Goal: Communication & Community: Connect with others

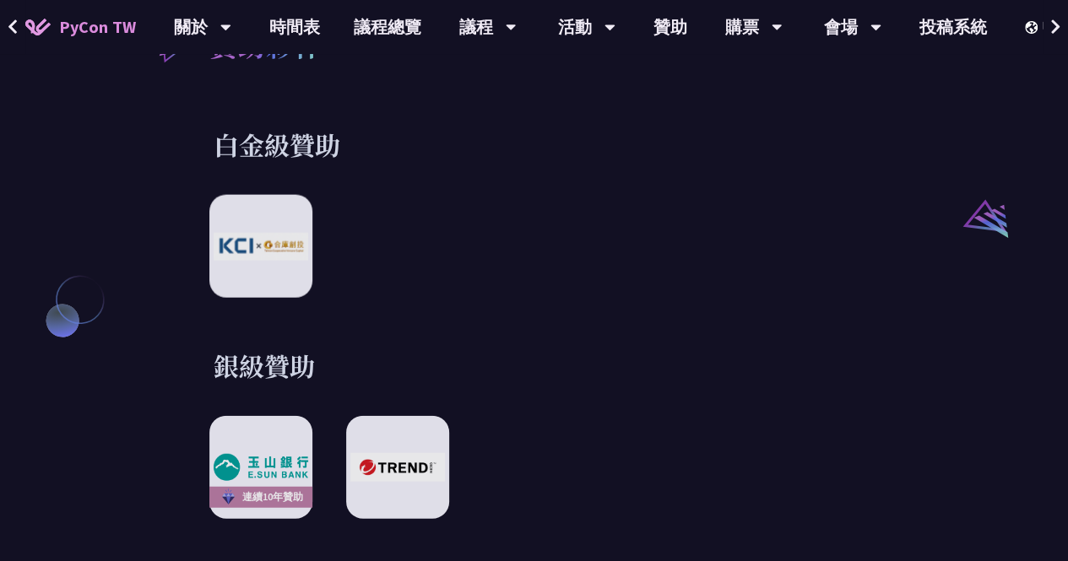
scroll to position [1898, 0]
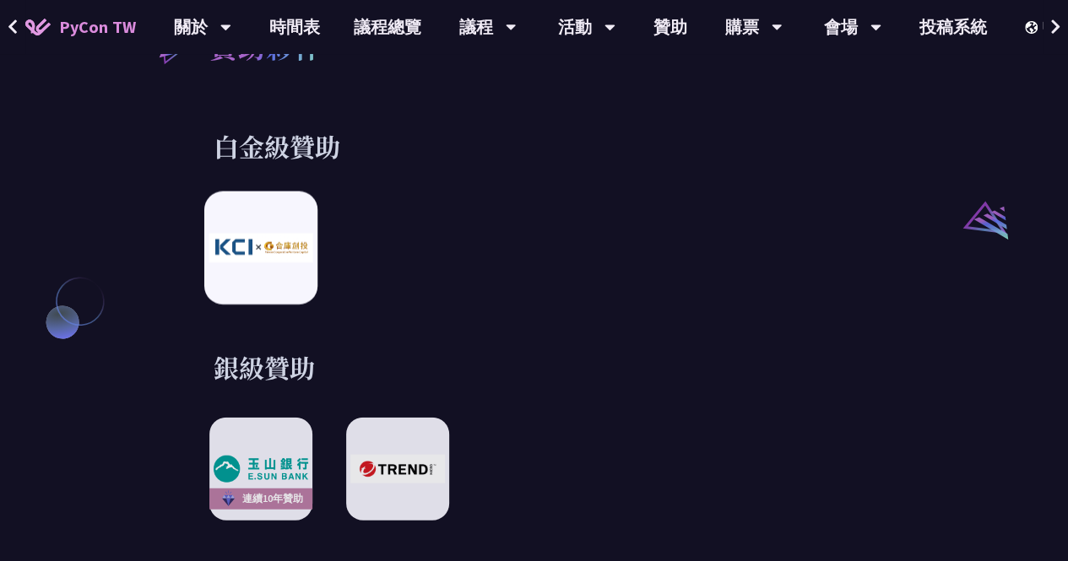
click at [257, 252] on div at bounding box center [260, 248] width 113 height 113
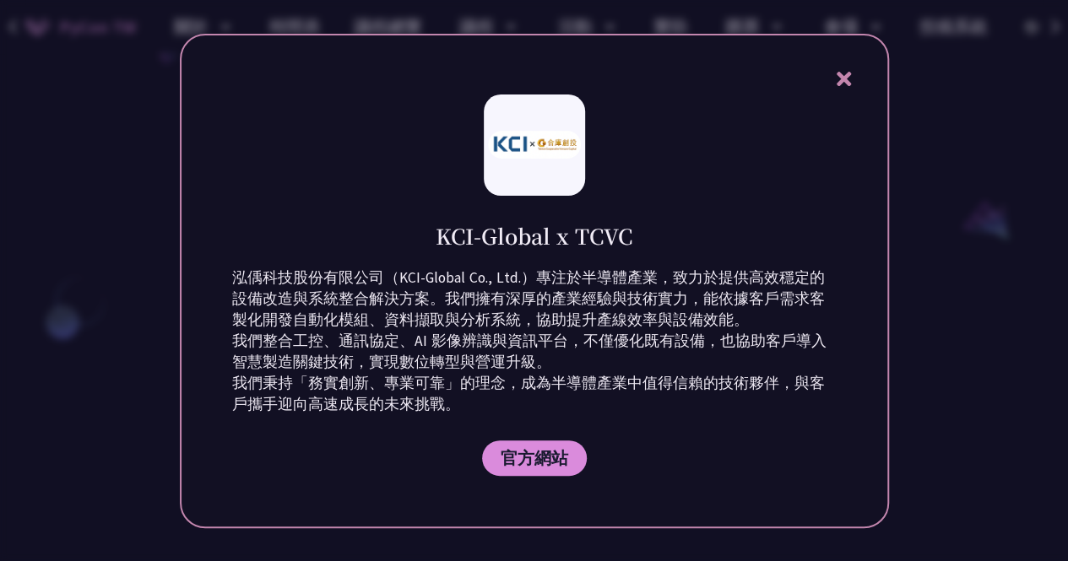
click at [837, 84] on icon at bounding box center [843, 79] width 14 height 14
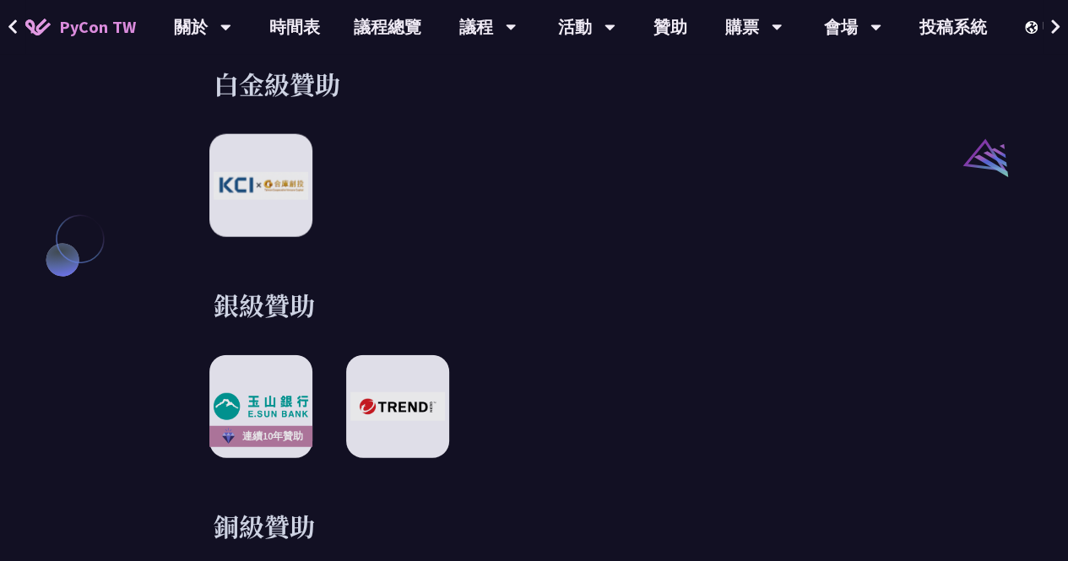
scroll to position [1964, 0]
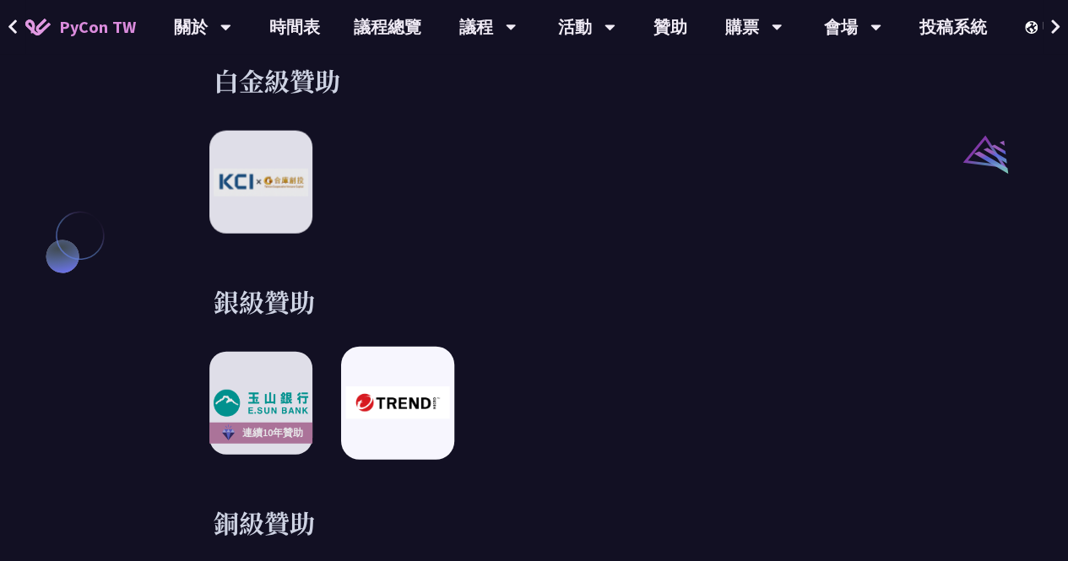
click at [404, 389] on img at bounding box center [397, 403] width 104 height 32
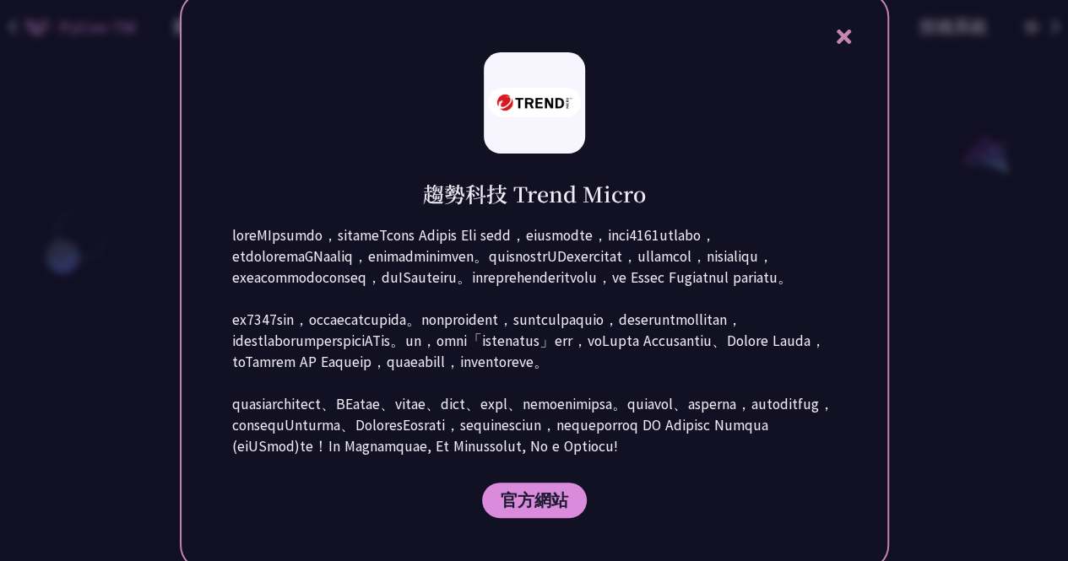
click at [984, 271] on div at bounding box center [534, 280] width 1068 height 561
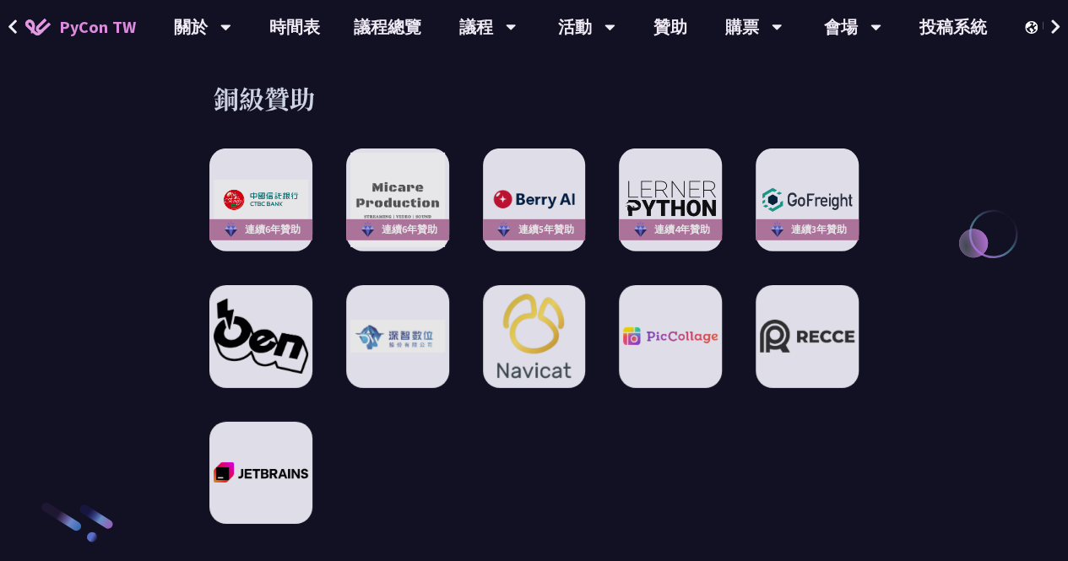
scroll to position [2390, 0]
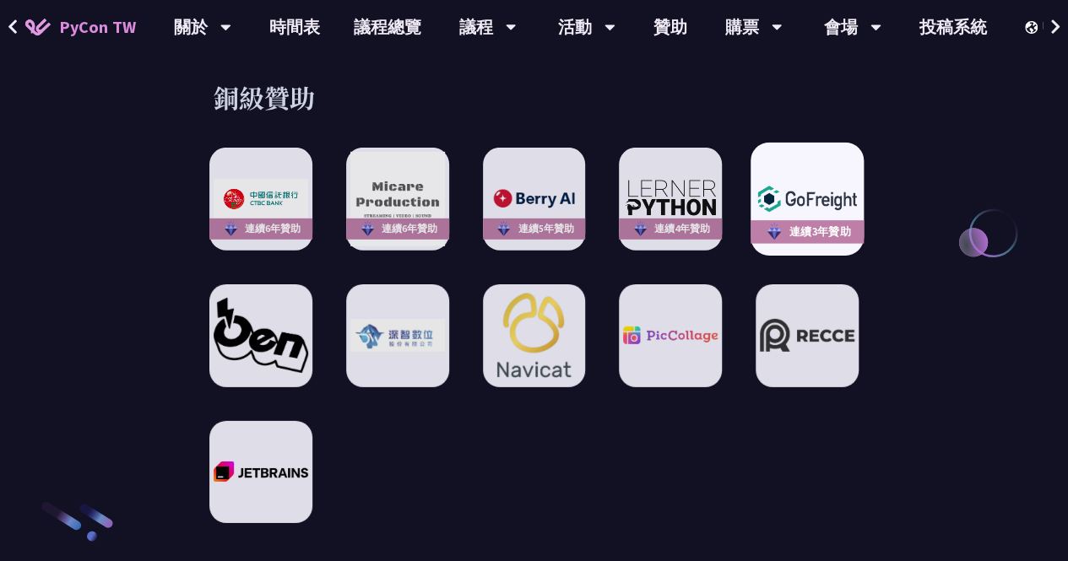
click at [793, 181] on img at bounding box center [807, 199] width 104 height 37
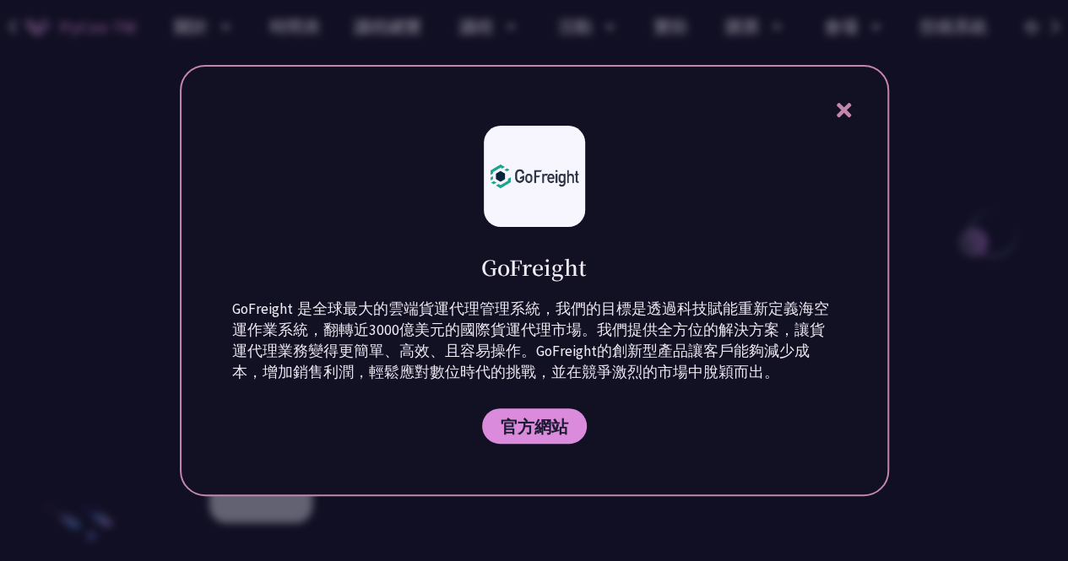
click at [128, 355] on div at bounding box center [534, 280] width 1068 height 561
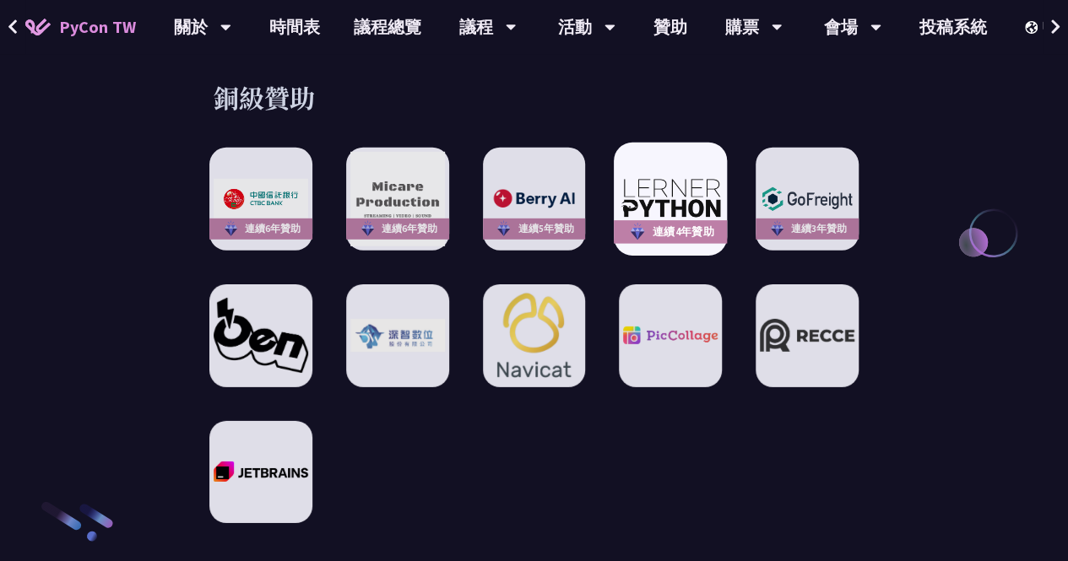
click at [646, 177] on img at bounding box center [671, 198] width 104 height 43
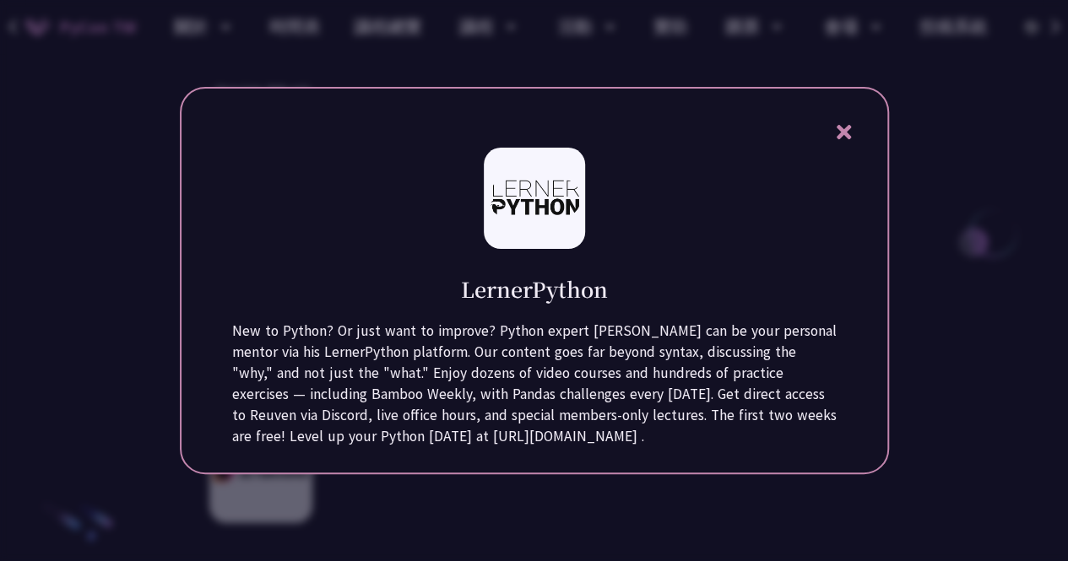
click at [69, 310] on div at bounding box center [534, 280] width 1068 height 561
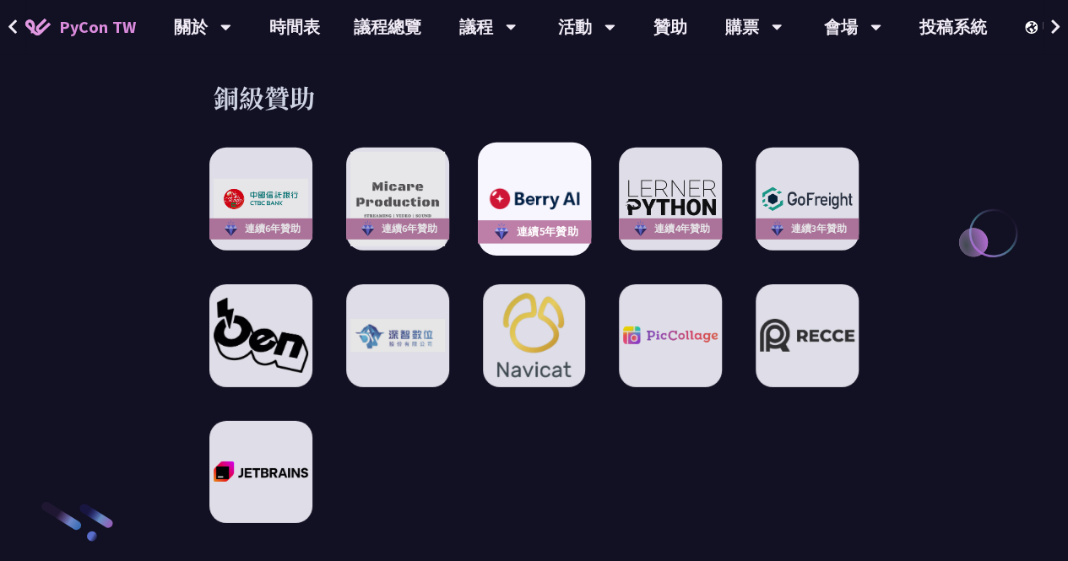
click at [510, 185] on img at bounding box center [534, 199] width 104 height 29
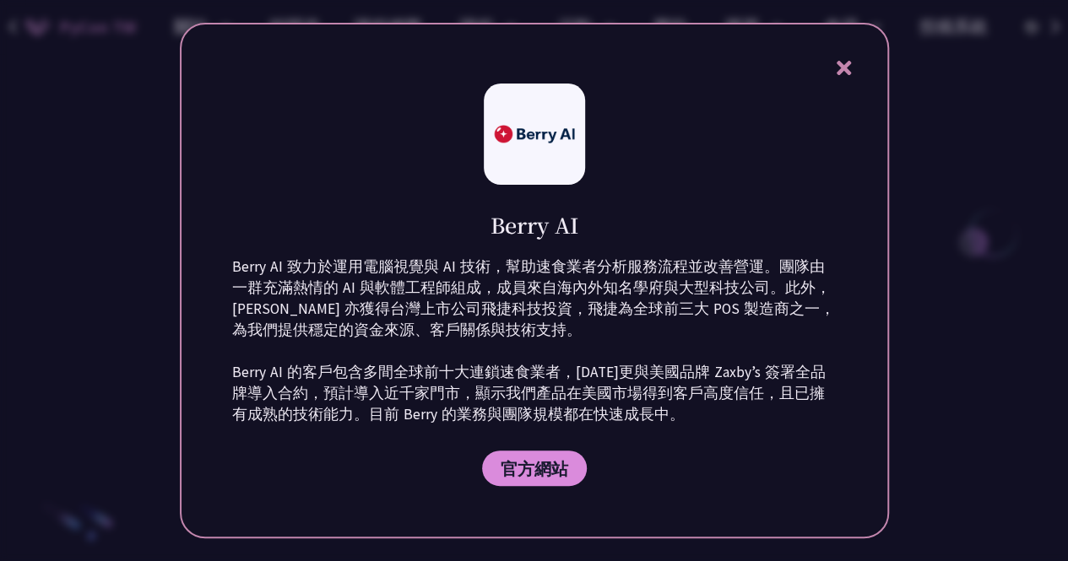
click at [130, 375] on div at bounding box center [534, 280] width 1068 height 561
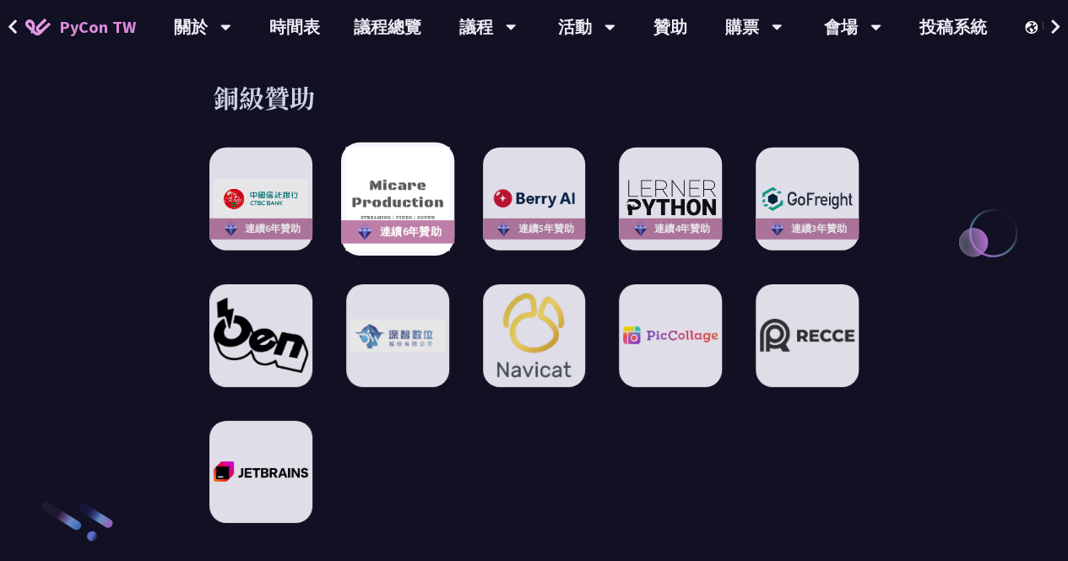
click at [398, 183] on img at bounding box center [397, 199] width 104 height 104
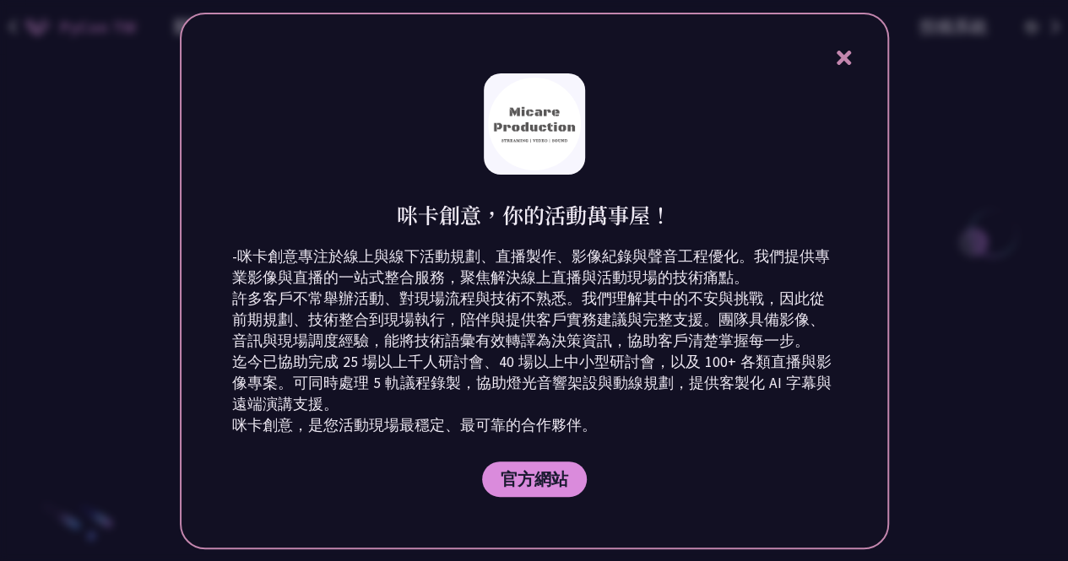
click at [140, 355] on div at bounding box center [534, 280] width 1068 height 561
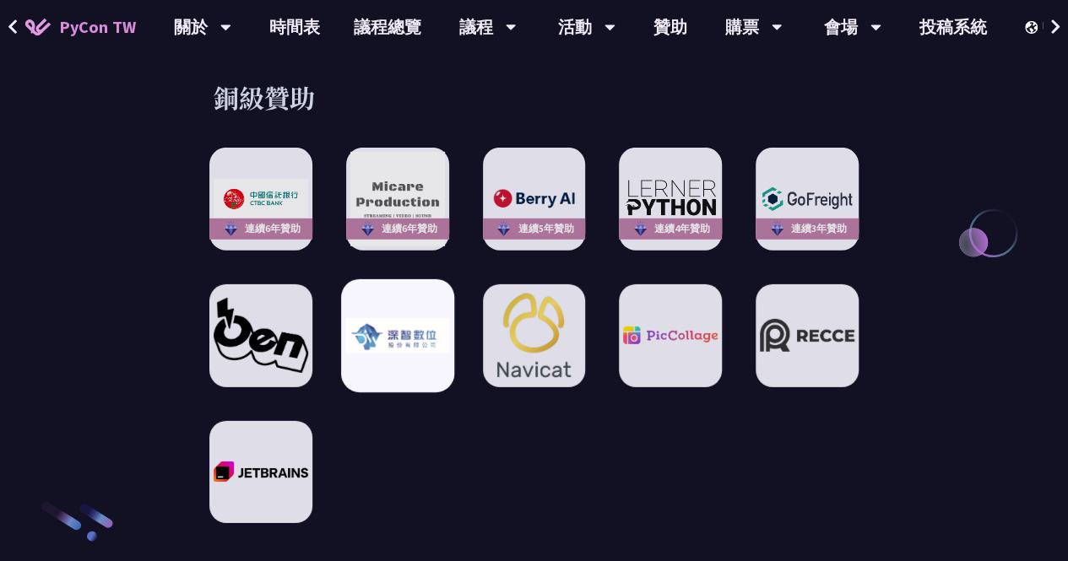
click at [395, 327] on img at bounding box center [397, 335] width 104 height 36
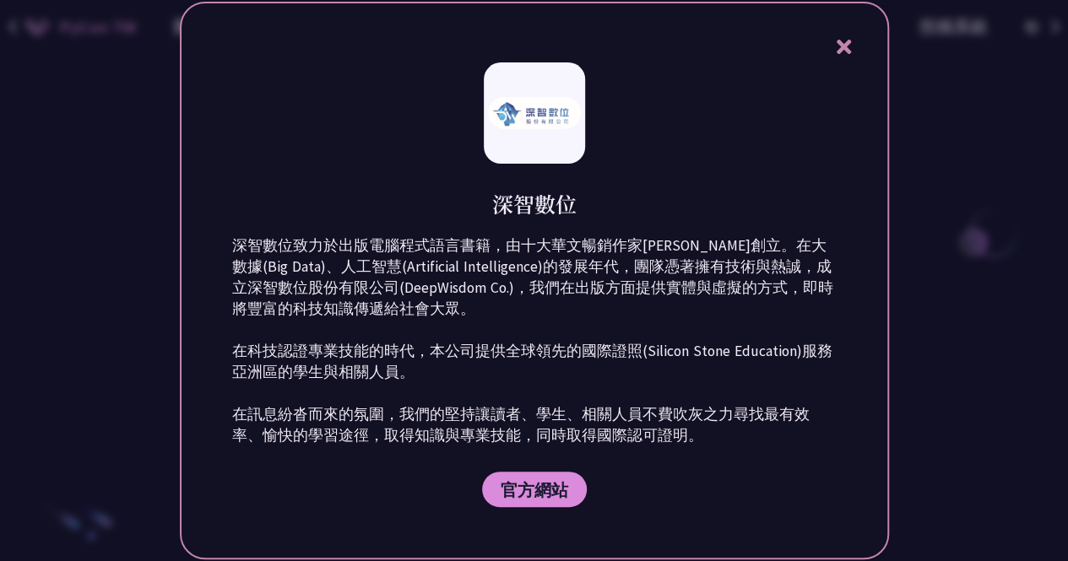
click at [145, 338] on div at bounding box center [534, 280] width 1068 height 561
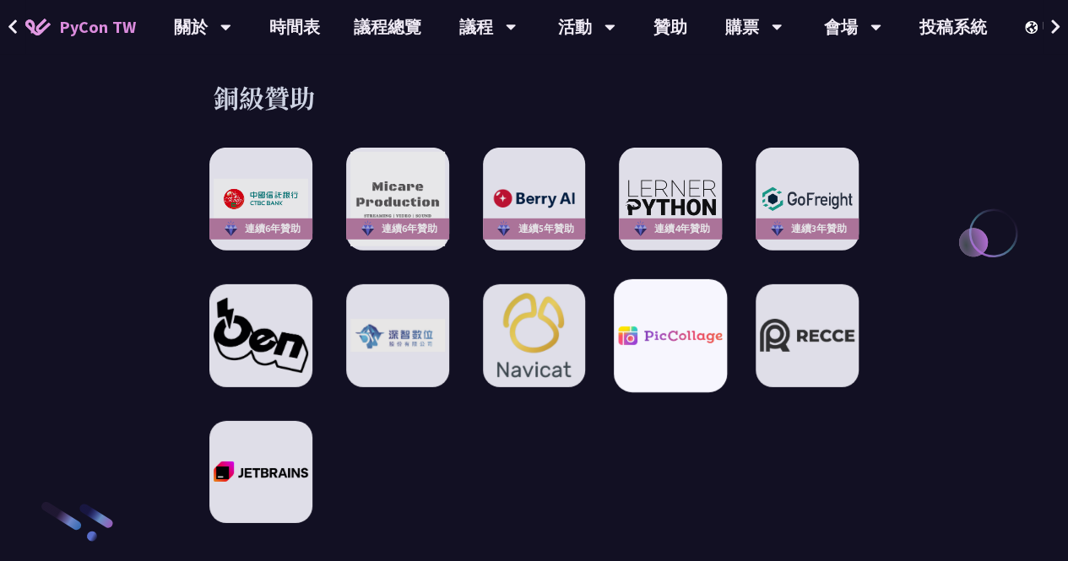
click at [683, 303] on div at bounding box center [670, 335] width 113 height 113
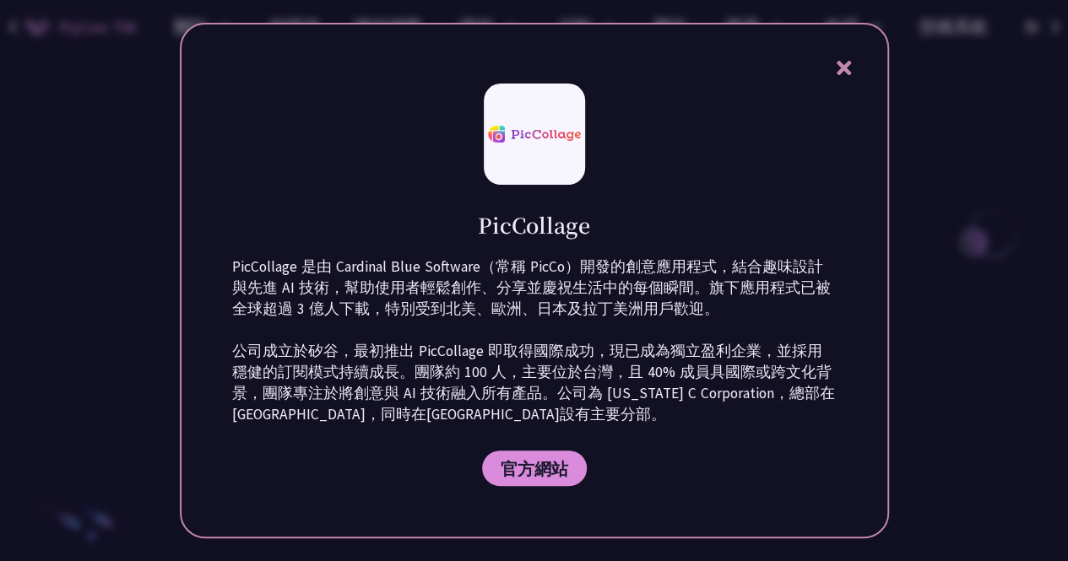
click at [63, 306] on div at bounding box center [534, 280] width 1068 height 561
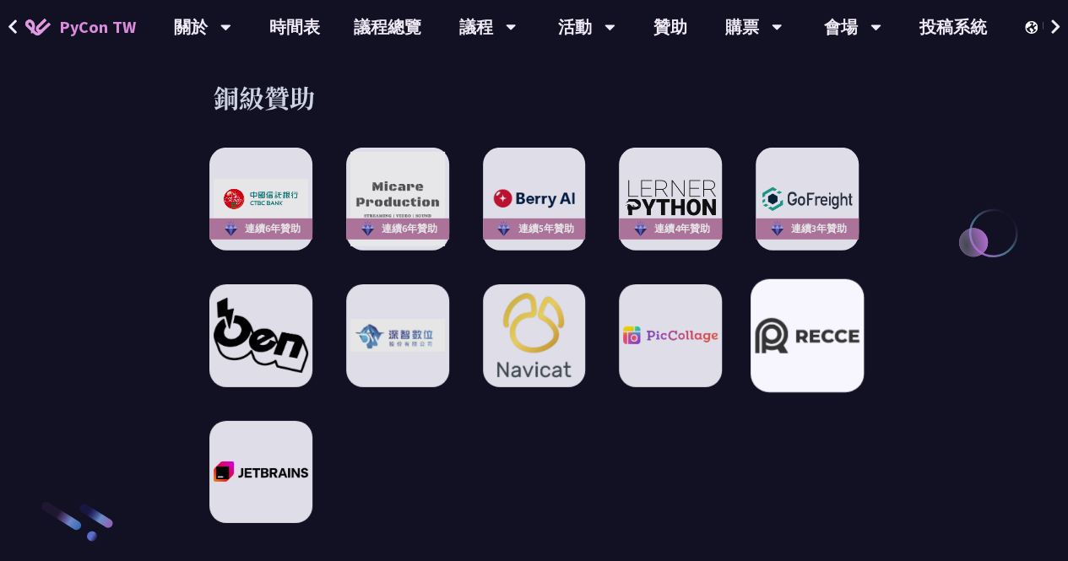
click at [815, 290] on div at bounding box center [806, 335] width 113 height 113
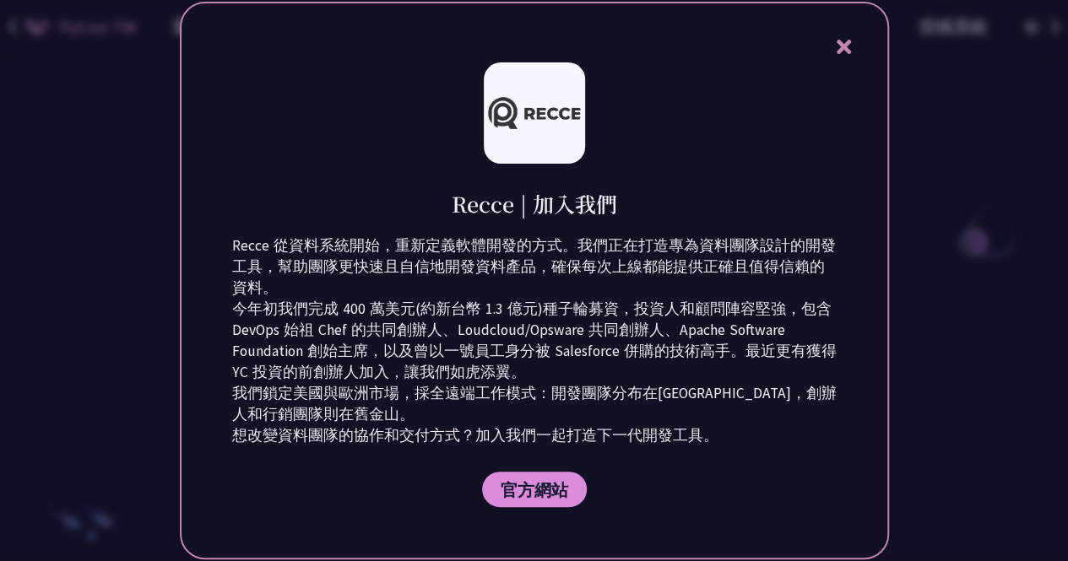
click at [125, 310] on div at bounding box center [534, 280] width 1068 height 561
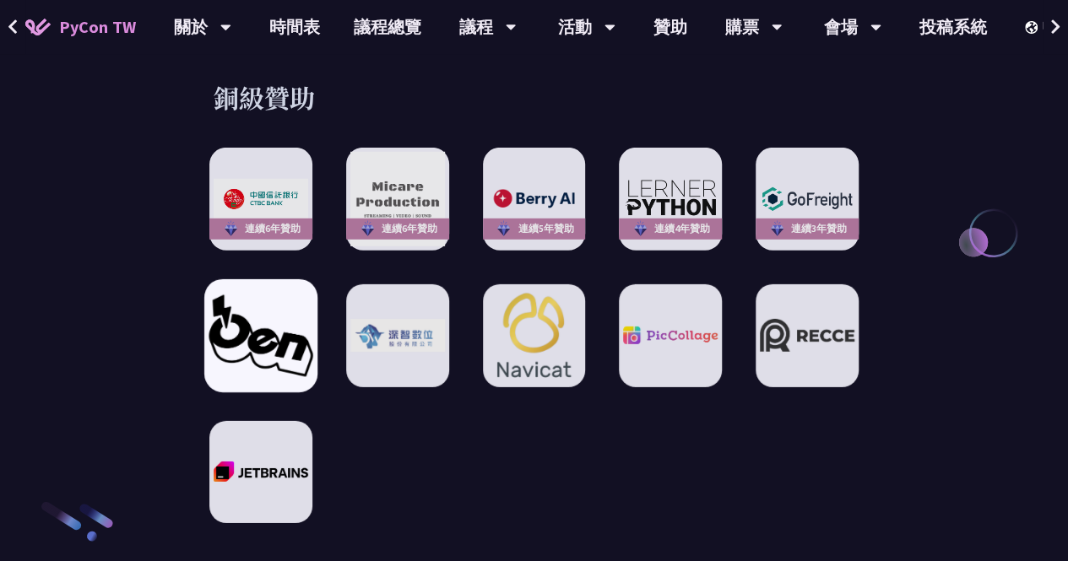
click at [235, 335] on img at bounding box center [260, 336] width 104 height 82
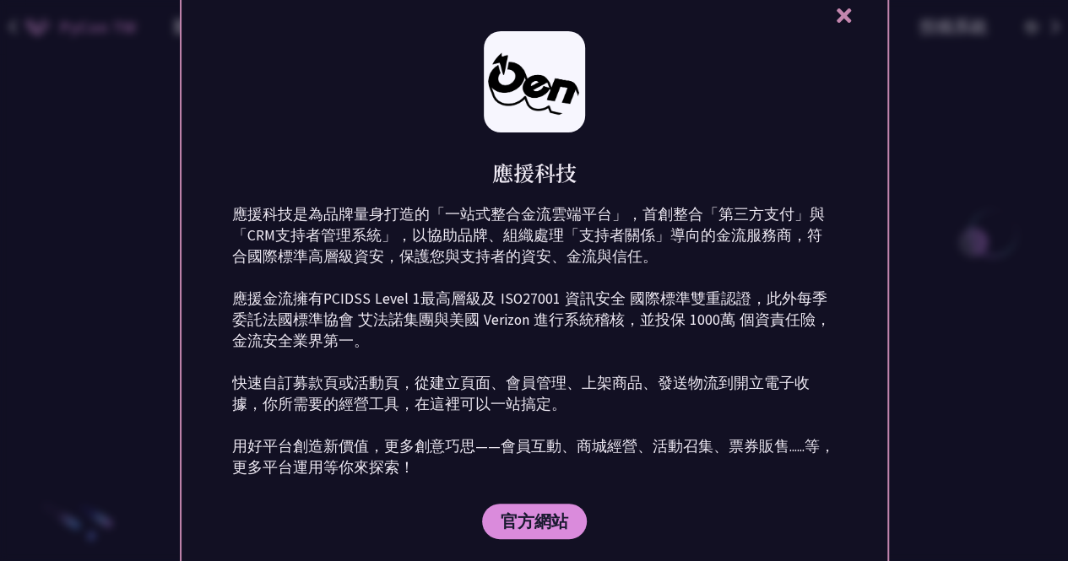
click at [111, 369] on div at bounding box center [534, 280] width 1068 height 561
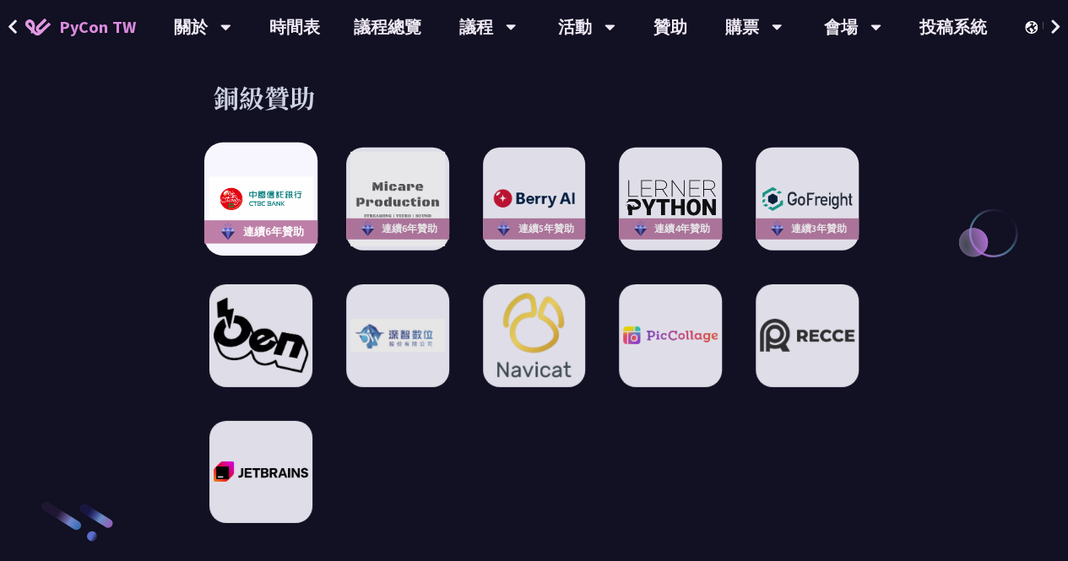
click at [271, 188] on img at bounding box center [260, 198] width 104 height 45
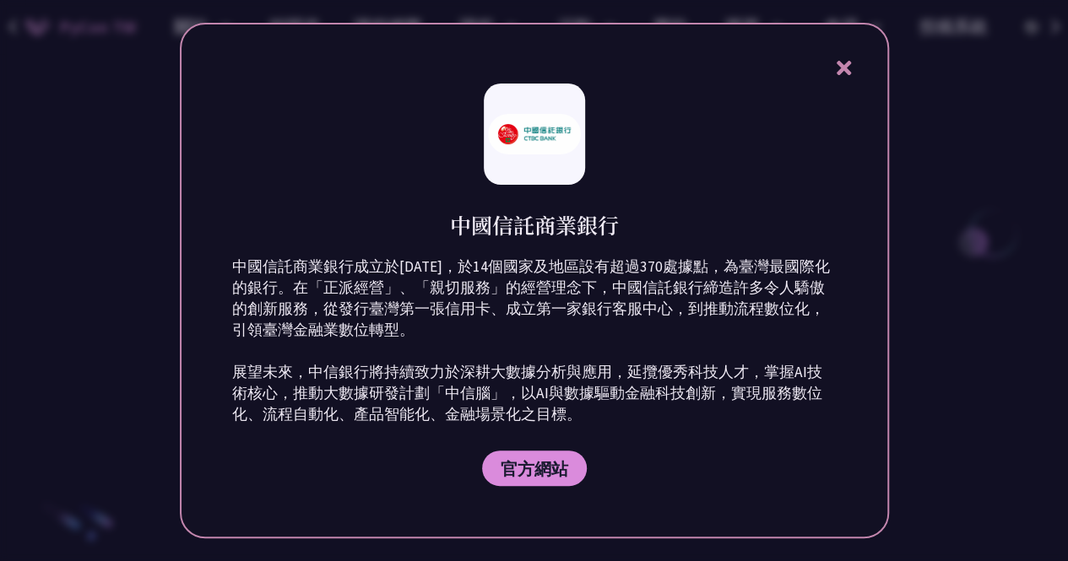
click at [842, 60] on icon at bounding box center [843, 67] width 21 height 21
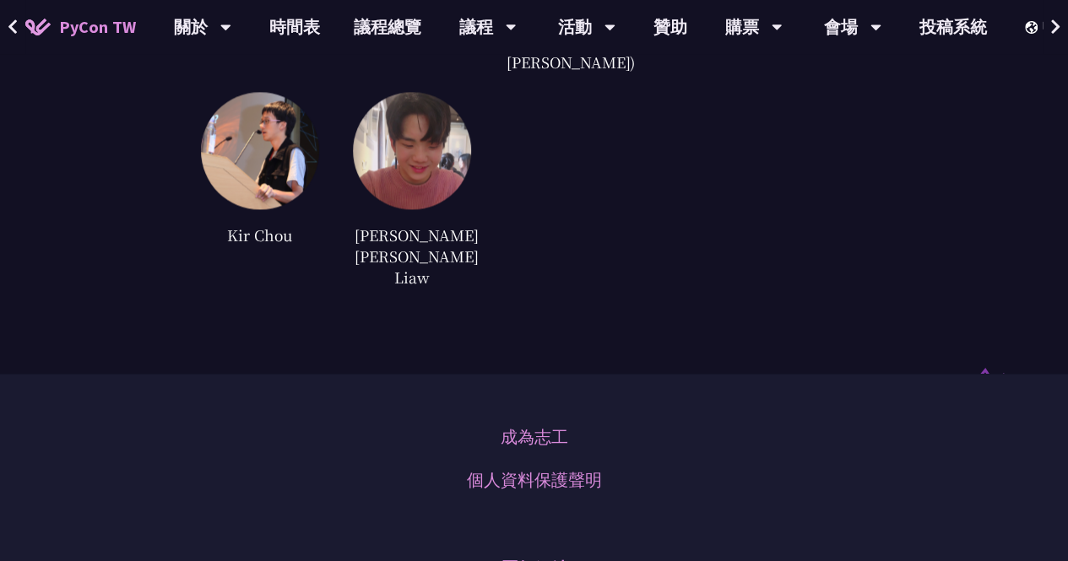
scroll to position [4339, 0]
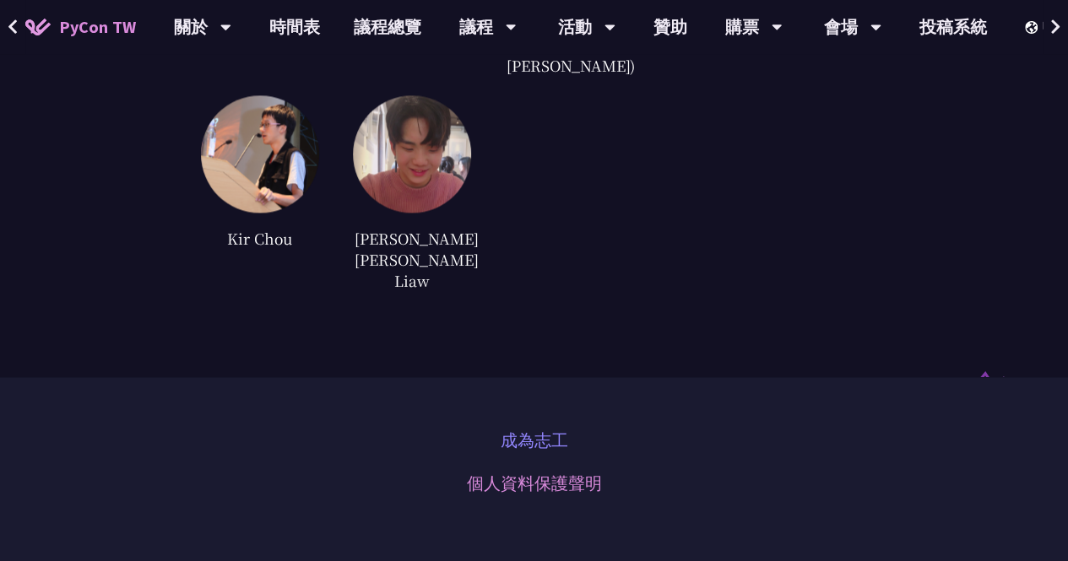
click at [549, 428] on link "成為志工" at bounding box center [535, 440] width 68 height 25
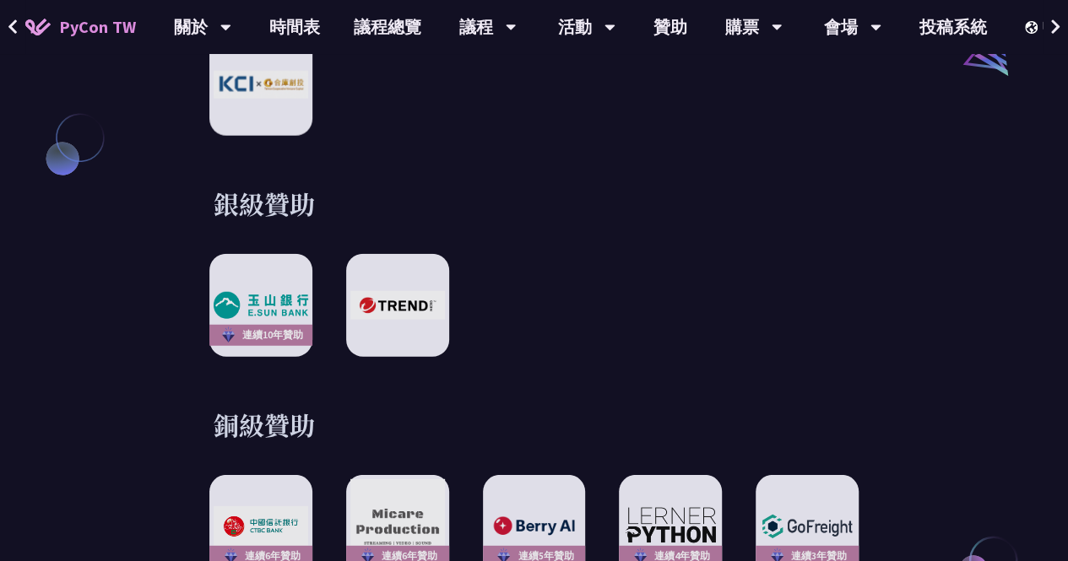
scroll to position [2065, 0]
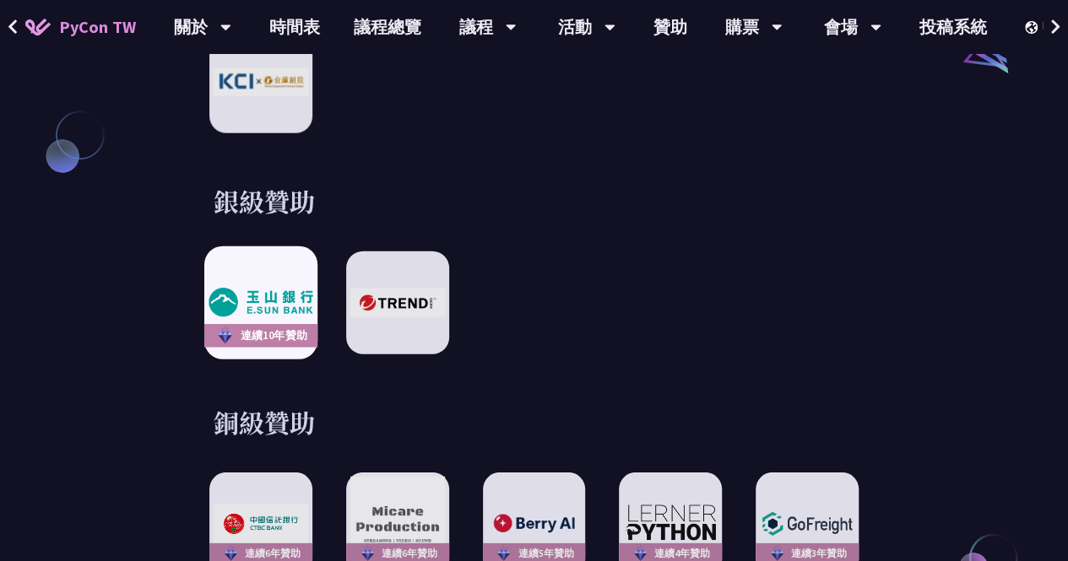
click at [268, 289] on img at bounding box center [260, 303] width 104 height 29
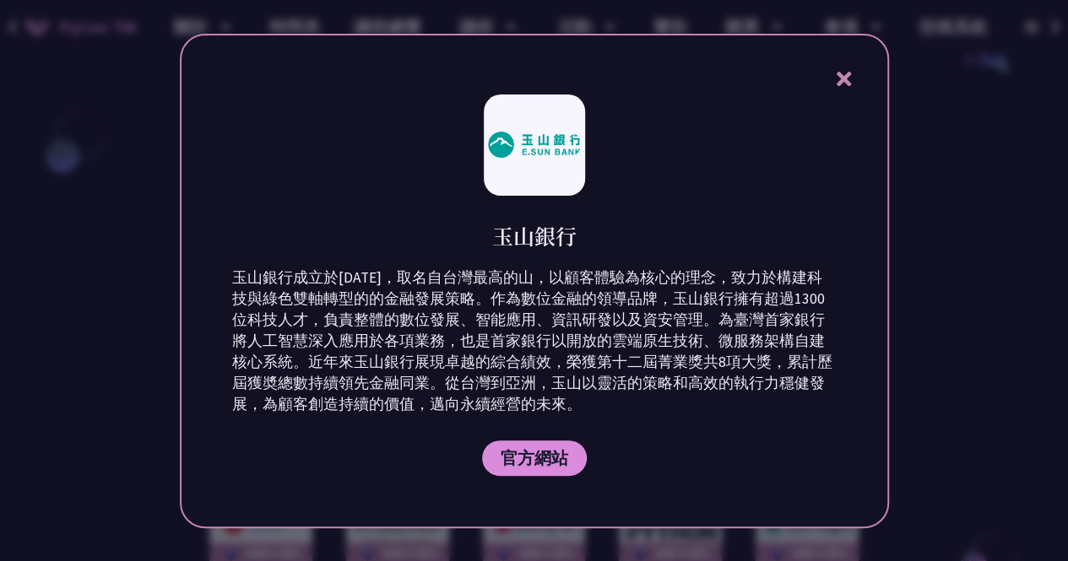
click at [967, 280] on div at bounding box center [534, 280] width 1068 height 561
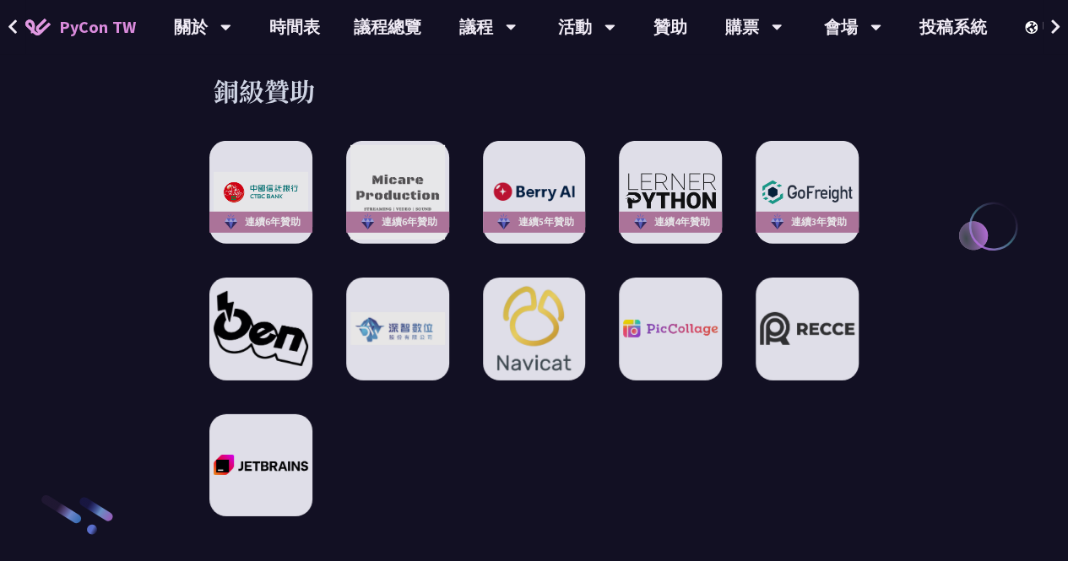
scroll to position [2398, 0]
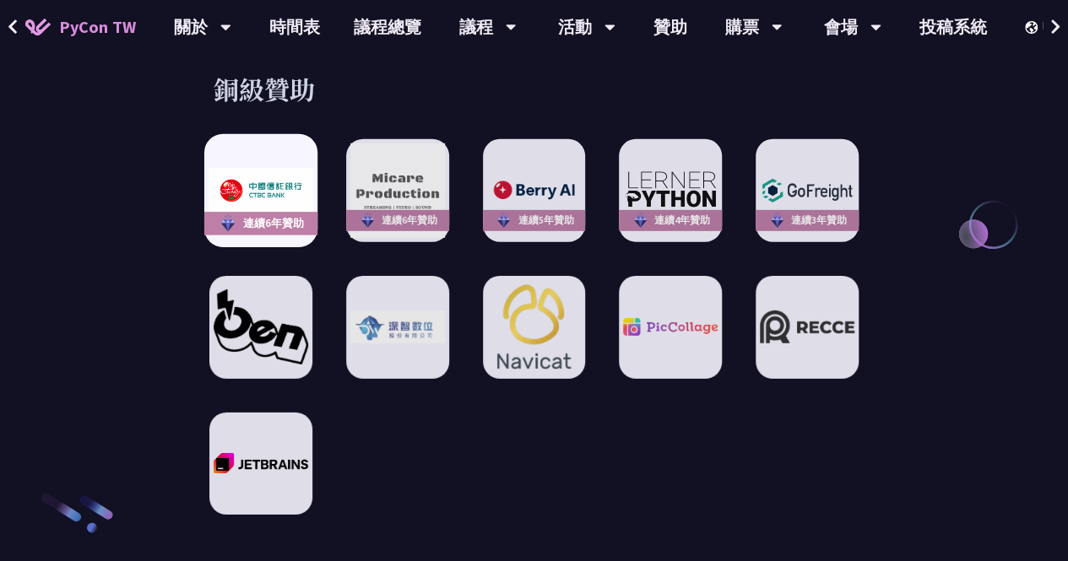
click at [280, 184] on img at bounding box center [260, 190] width 104 height 45
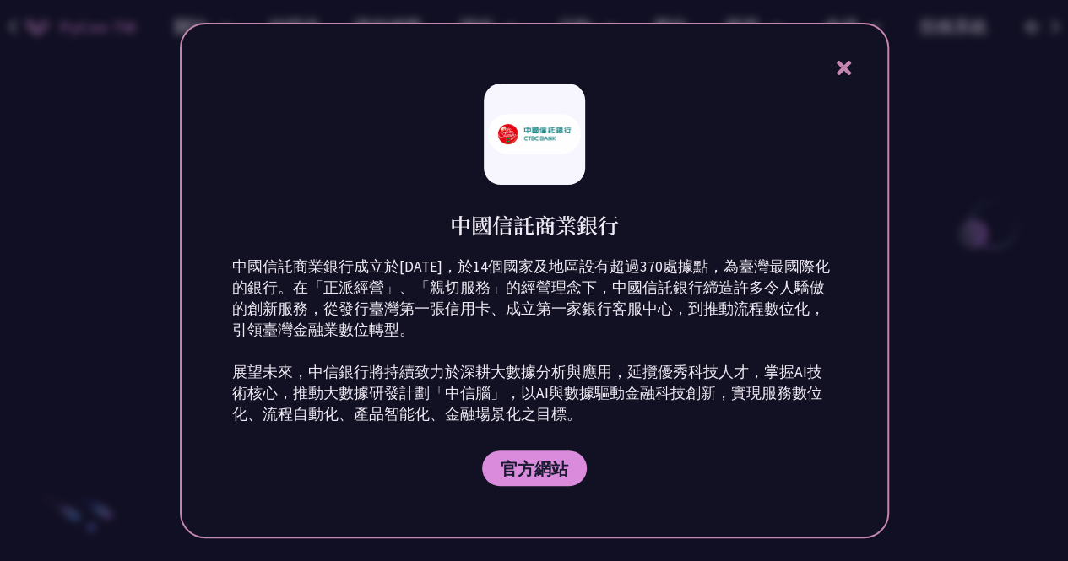
click at [99, 292] on div at bounding box center [534, 280] width 1068 height 561
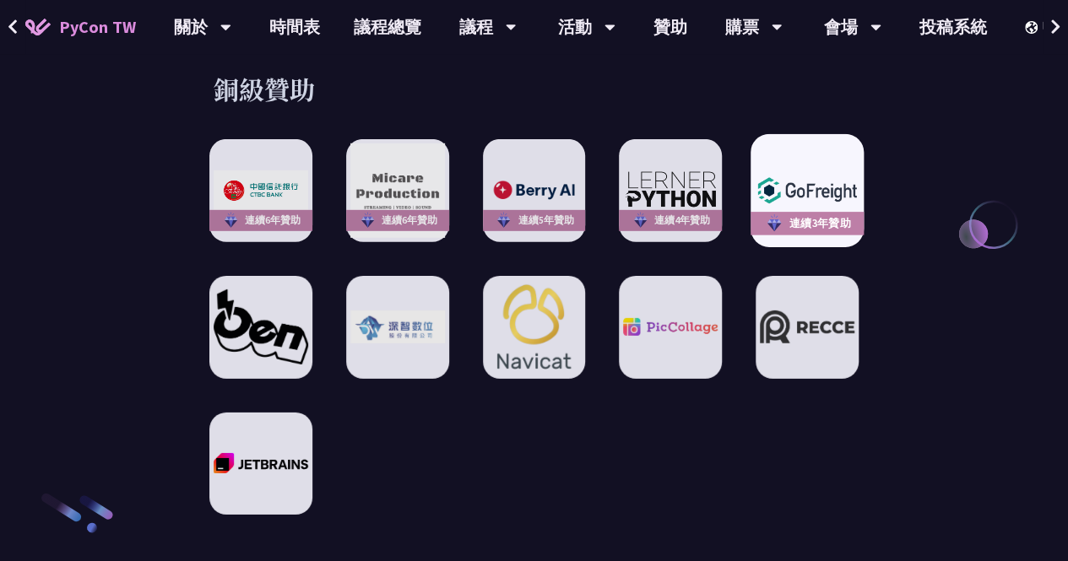
click at [788, 172] on img at bounding box center [807, 190] width 104 height 37
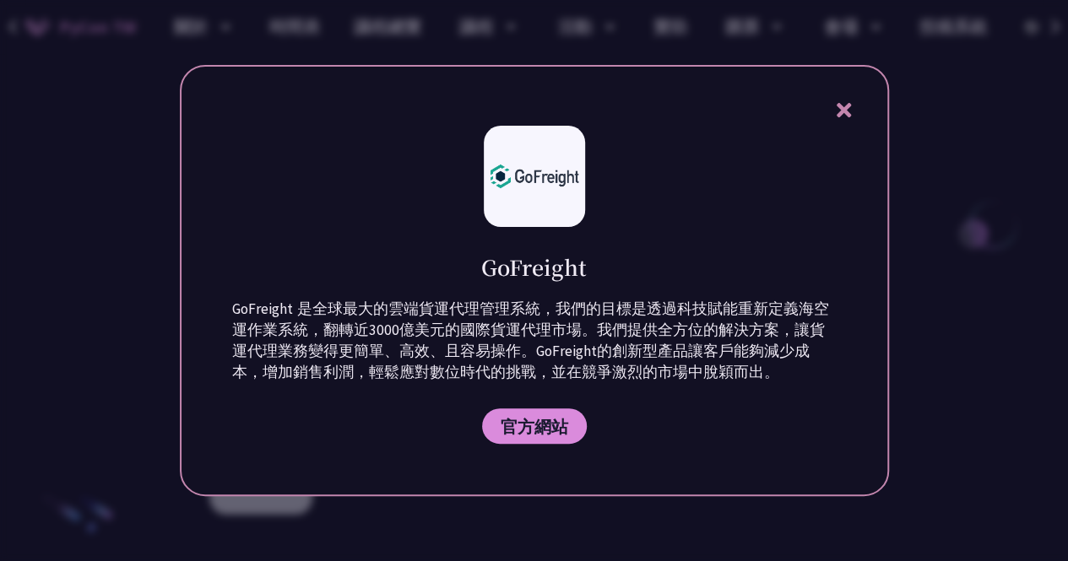
click at [116, 404] on div at bounding box center [534, 280] width 1068 height 561
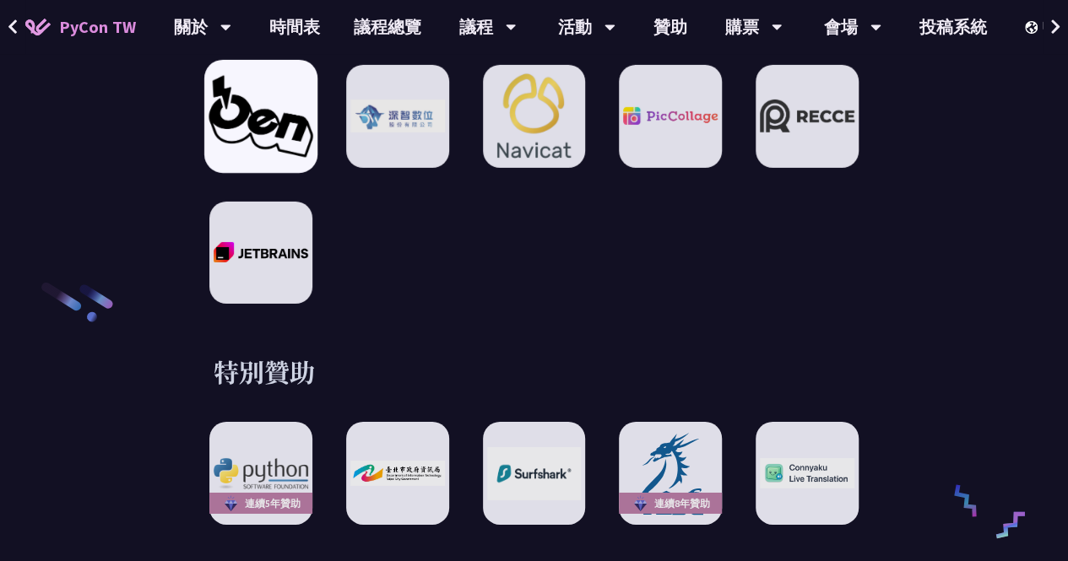
scroll to position [2608, 0]
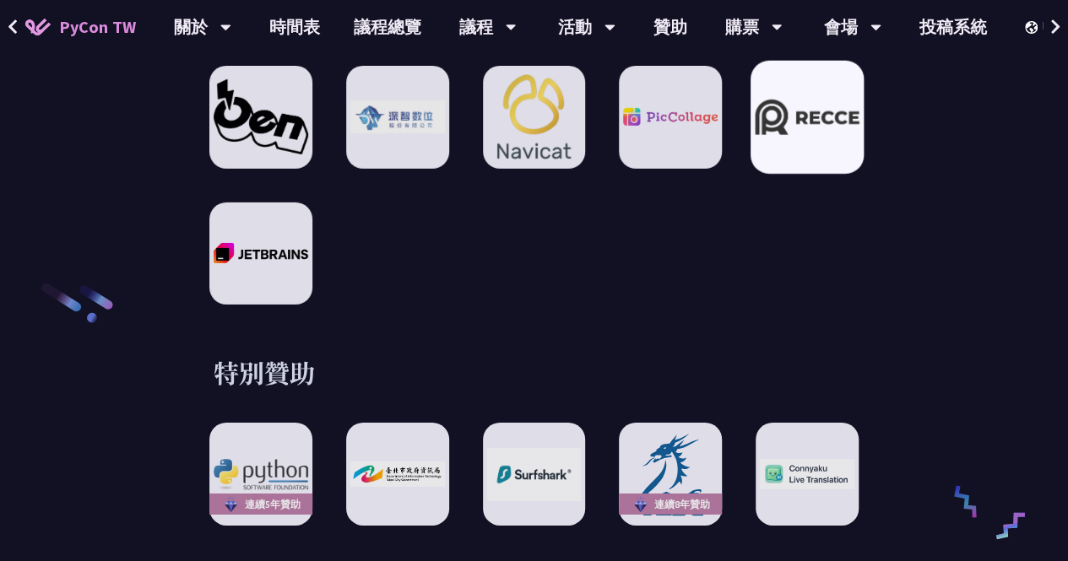
click at [796, 116] on img at bounding box center [807, 116] width 104 height 35
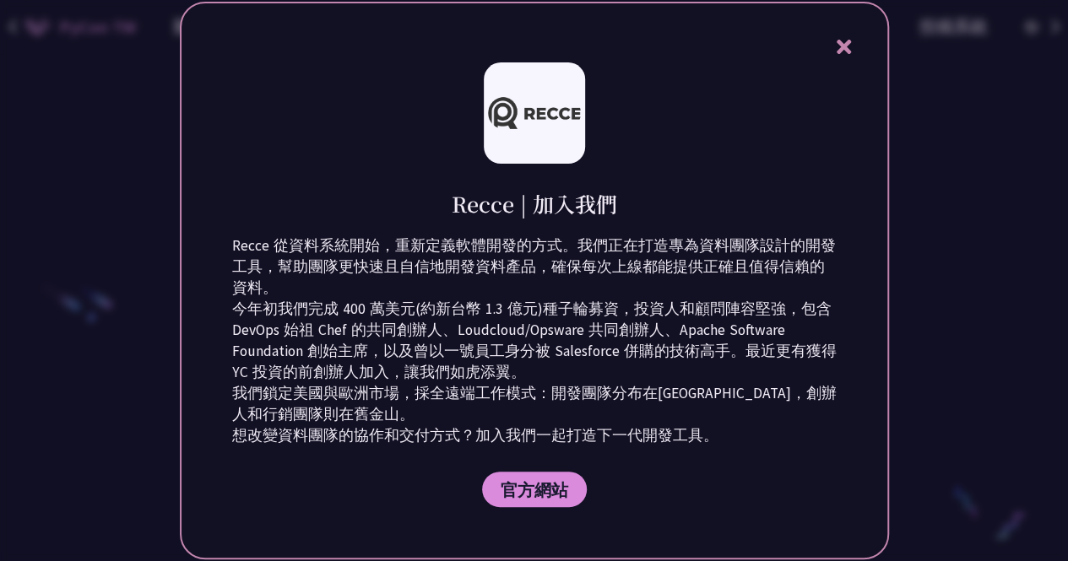
drag, startPoint x: 448, startPoint y: 205, endPoint x: 513, endPoint y: 214, distance: 65.7
click at [513, 214] on div "Recce | 加入我們" at bounding box center [534, 191] width 604 height 55
copy h1 "Recce"
click at [828, 47] on div "Recce | 加入我們 Recce 從資料系統開始，重新定義軟體開發的方式。我們正在打造專為資料團隊設計的開發工具，幫助團隊更快速且自信地開發資料產品，確保…" at bounding box center [534, 281] width 709 height 558
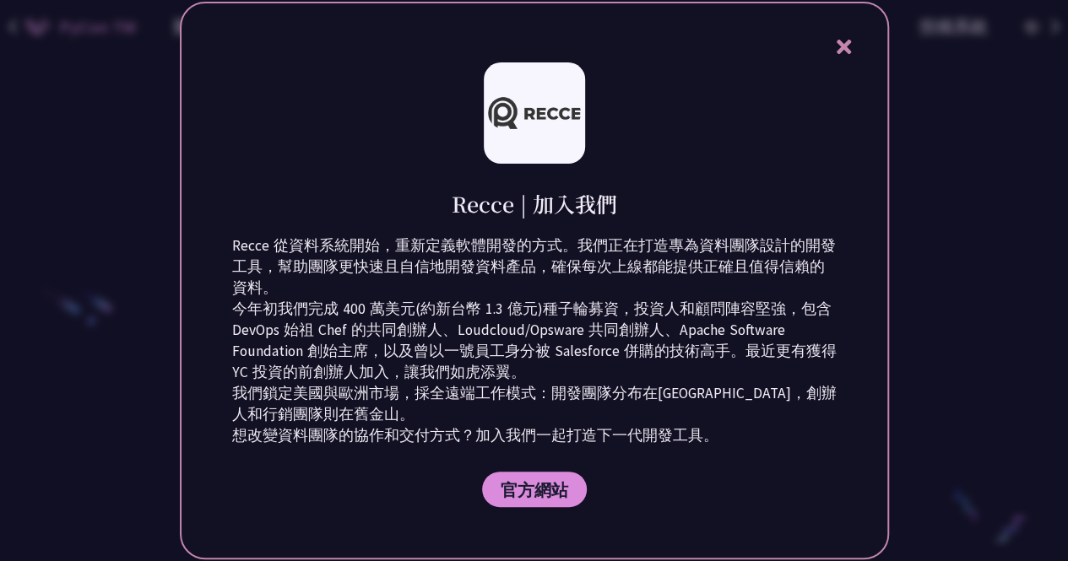
click at [841, 44] on icon at bounding box center [843, 47] width 14 height 14
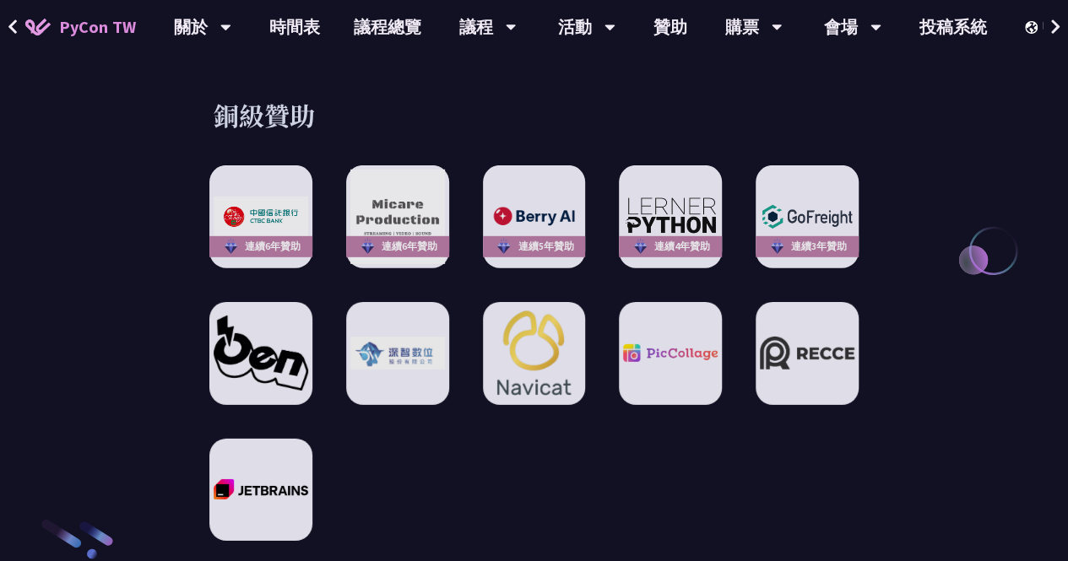
scroll to position [2372, 0]
